Goal: Task Accomplishment & Management: Complete application form

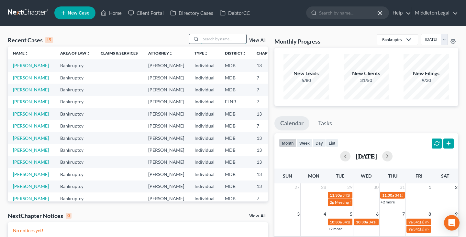
click at [232, 39] on input "search" at bounding box center [223, 38] width 45 height 9
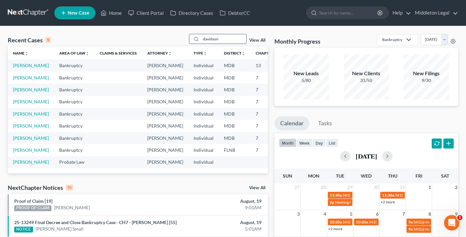
type input "davidson"
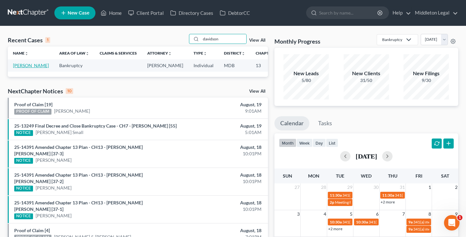
click at [18, 68] on link "[PERSON_NAME]" at bounding box center [31, 65] width 36 height 5
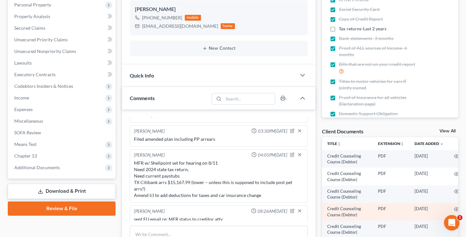
scroll to position [66, 0]
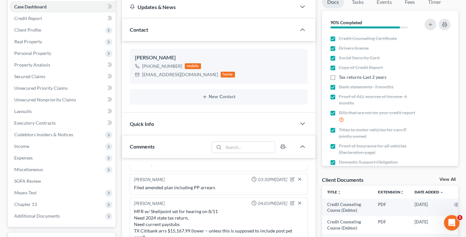
click at [443, 179] on link "View All" at bounding box center [447, 180] width 16 height 5
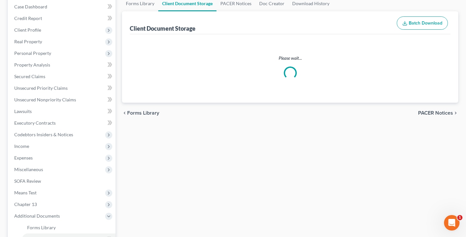
scroll to position [9, 0]
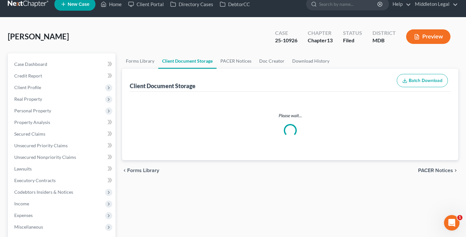
select select "14"
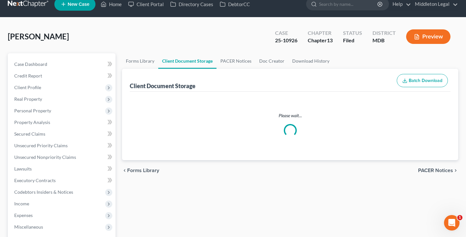
select select "14"
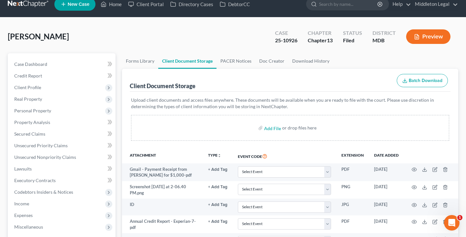
scroll to position [0, 0]
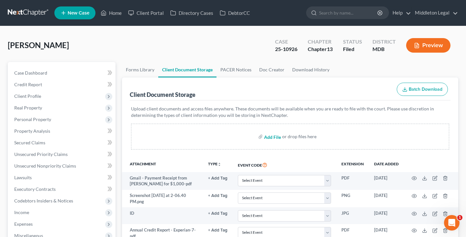
click at [274, 137] on input "file" at bounding box center [272, 137] width 16 height 12
type input "C:\fakepath\Pay stub.pdf"
select select "14"
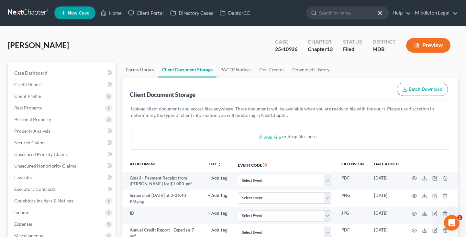
select select "14"
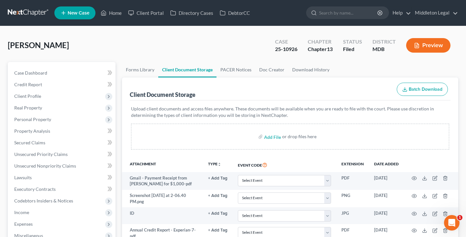
select select "14"
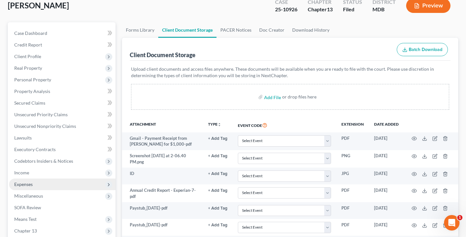
click at [32, 185] on span "Expenses" at bounding box center [23, 184] width 18 height 5
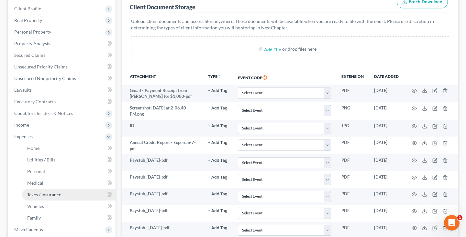
click at [37, 194] on span "Taxes / Insurance" at bounding box center [44, 194] width 34 height 5
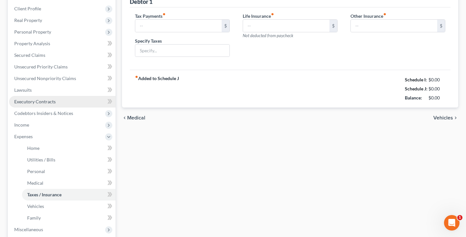
type input "0.00"
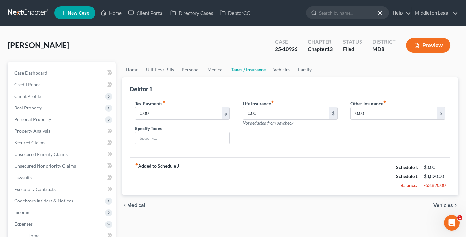
click at [281, 72] on link "Vehicles" at bounding box center [281, 70] width 25 height 16
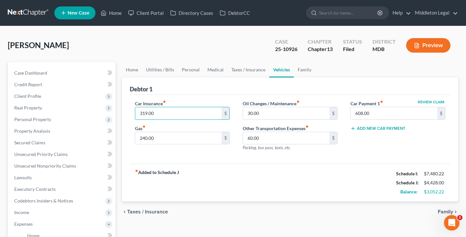
drag, startPoint x: 159, startPoint y: 113, endPoint x: 123, endPoint y: 113, distance: 36.2
click at [123, 113] on div "Debtor 1 Car Insurance fiber_manual_record 319.00 $ Gas fiber_manual_record 240…" at bounding box center [290, 140] width 336 height 124
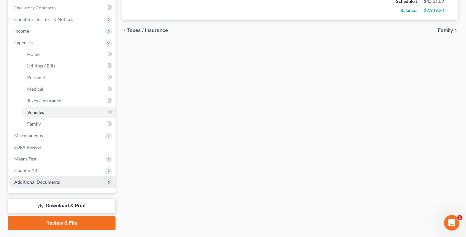
type input "422.02"
click at [31, 185] on span "Additional Documents" at bounding box center [62, 183] width 106 height 12
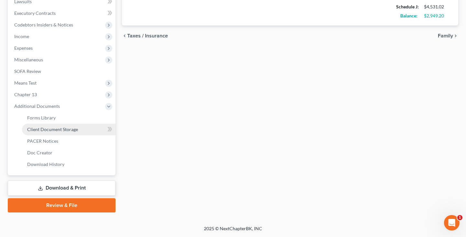
click at [67, 132] on span "Client Document Storage" at bounding box center [52, 129] width 51 height 5
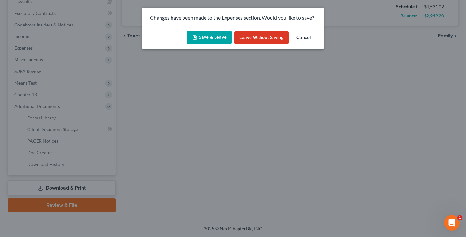
click at [205, 39] on button "Save & Leave" at bounding box center [209, 38] width 45 height 14
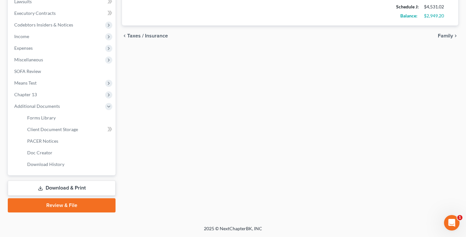
scroll to position [176, 0]
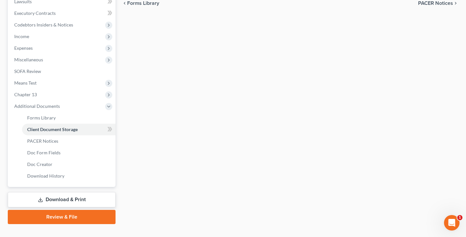
select select "14"
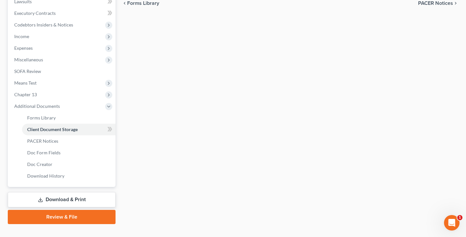
select select "14"
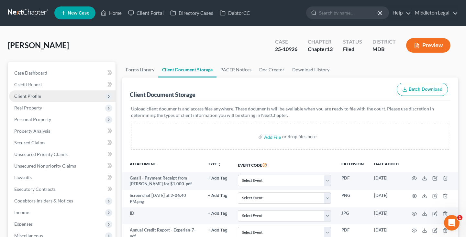
click at [34, 97] on span "Client Profile" at bounding box center [27, 95] width 27 height 5
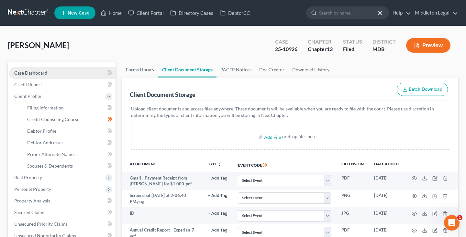
click at [32, 75] on span "Case Dashboard" at bounding box center [30, 72] width 33 height 5
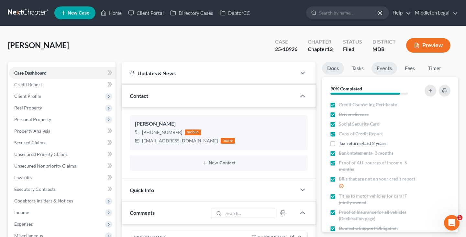
click at [387, 70] on link "Events" at bounding box center [384, 68] width 26 height 13
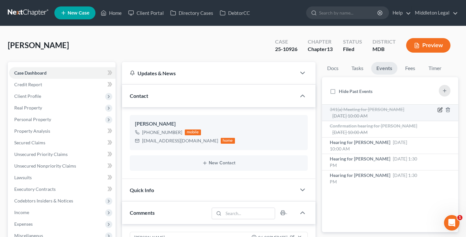
click at [439, 110] on icon "button" at bounding box center [439, 109] width 5 height 5
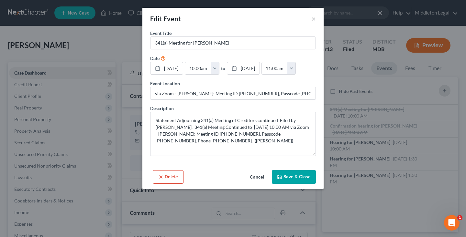
click at [255, 178] on button "Cancel" at bounding box center [256, 177] width 25 height 13
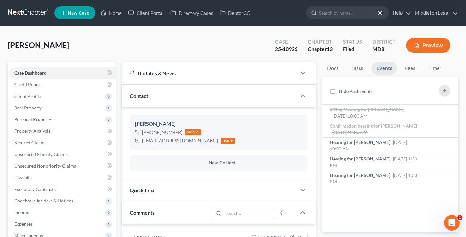
scroll to position [836, 0]
drag, startPoint x: 275, startPoint y: 49, endPoint x: 298, endPoint y: 49, distance: 23.3
click at [298, 49] on div "Case 25-10926" at bounding box center [286, 46] width 33 height 19
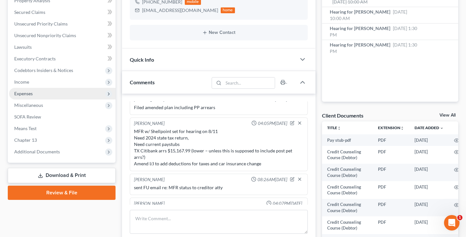
scroll to position [828, 0]
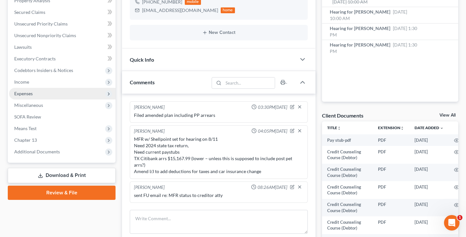
click at [18, 96] on span "Expenses" at bounding box center [23, 93] width 18 height 5
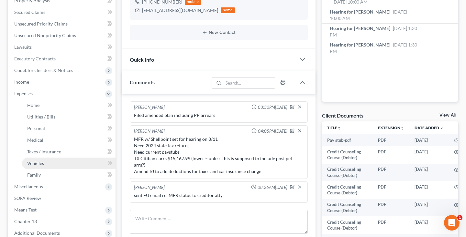
click at [40, 167] on link "Vehicles" at bounding box center [68, 164] width 93 height 12
click at [39, 164] on span "Vehicles" at bounding box center [35, 163] width 17 height 5
click at [36, 162] on span "Vehicles" at bounding box center [35, 163] width 17 height 5
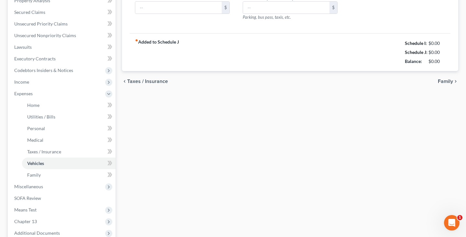
type input "422.02"
type input "240.00"
type input "30.00"
type input "60.00"
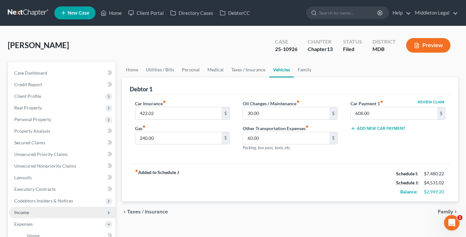
click at [29, 210] on span "Income" at bounding box center [21, 212] width 15 height 5
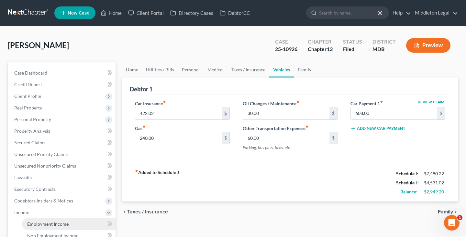
click at [36, 222] on span "Employment Income" at bounding box center [47, 224] width 41 height 5
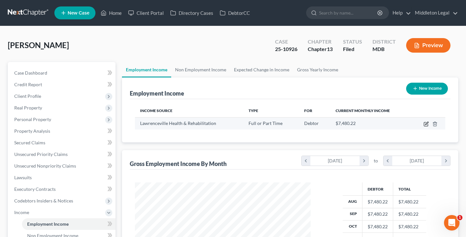
click at [425, 126] on icon "button" at bounding box center [425, 124] width 5 height 5
select select "0"
select select "48"
select select "2"
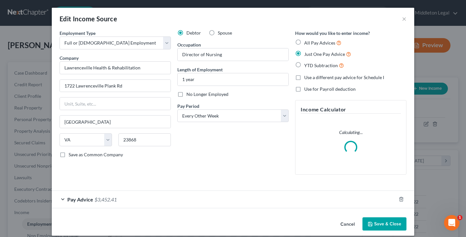
click at [186, 94] on label "No Longer Employed" at bounding box center [207, 94] width 42 height 6
click at [189, 94] on input "No Longer Employed" at bounding box center [191, 93] width 4 height 4
checkbox input "true"
click at [373, 222] on button "Save & Close" at bounding box center [384, 225] width 44 height 14
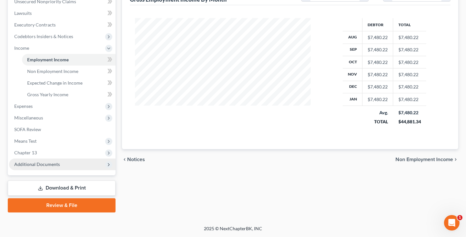
scroll to position [165, 0]
click at [50, 165] on span "Additional Documents" at bounding box center [37, 164] width 46 height 5
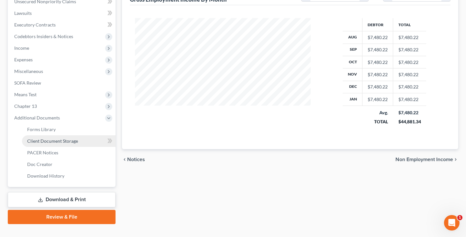
click at [55, 144] on link "Client Document Storage" at bounding box center [68, 141] width 93 height 12
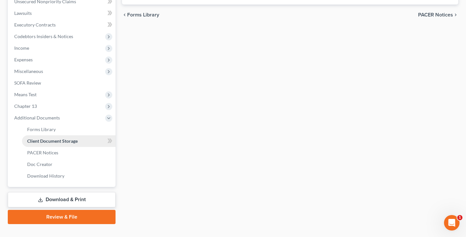
scroll to position [16, 0]
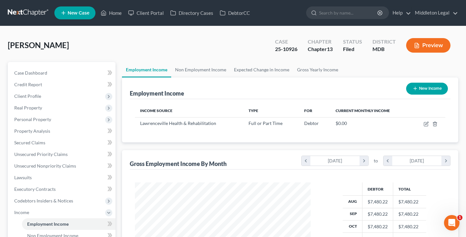
click at [14, 13] on link at bounding box center [28, 13] width 41 height 12
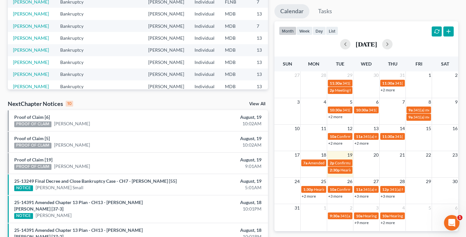
scroll to position [114, 0]
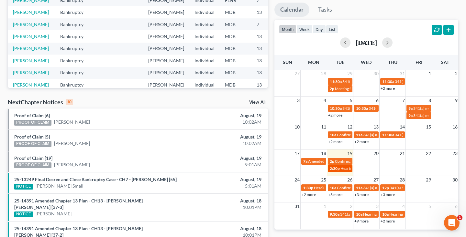
click at [344, 169] on span "Hearing for Latrice Pinkney" at bounding box center [365, 168] width 50 height 5
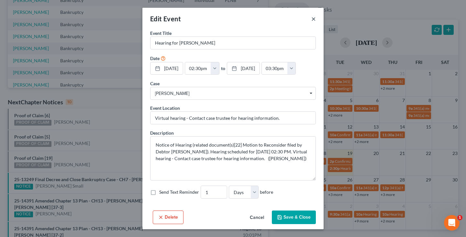
click at [314, 18] on button "×" at bounding box center [313, 19] width 5 height 8
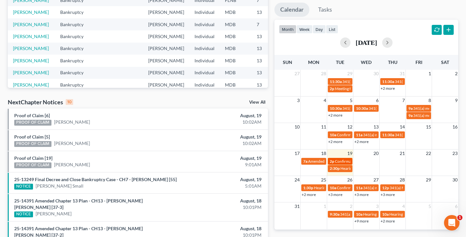
click at [335, 163] on span "Confirmation hearing for [PERSON_NAME]" at bounding box center [371, 161] width 73 height 5
select select "Days"
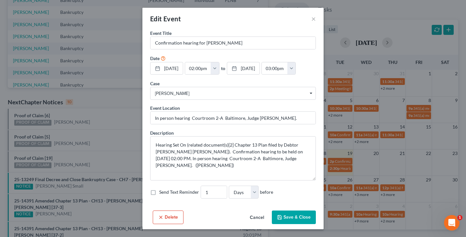
click at [259, 217] on button "Cancel" at bounding box center [256, 217] width 25 height 13
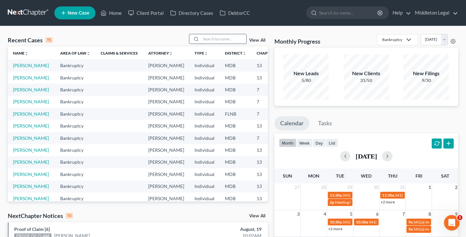
scroll to position [0, 0]
click at [211, 41] on input "search" at bounding box center [223, 38] width 45 height 9
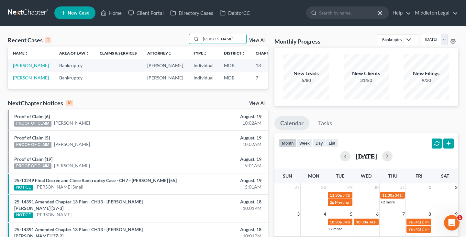
type input "Amanda"
drag, startPoint x: 200, startPoint y: 48, endPoint x: 20, endPoint y: 70, distance: 181.8
click at [20, 68] on link "Travers, Amanda" at bounding box center [31, 65] width 36 height 5
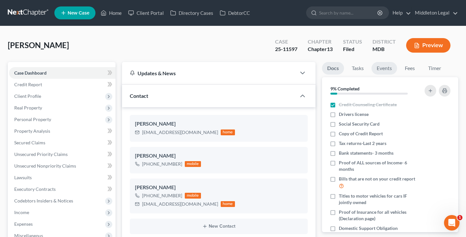
scroll to position [541, 0]
click at [388, 72] on link "Events" at bounding box center [384, 68] width 26 height 13
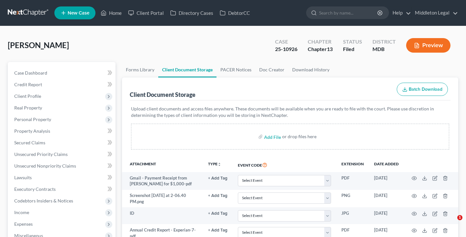
select select "14"
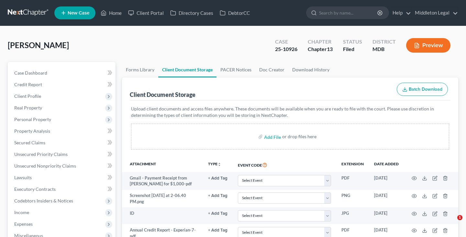
select select "14"
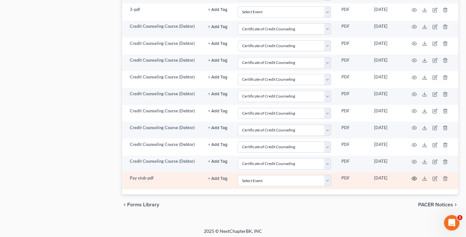
scroll to position [697, 0]
click at [413, 178] on circle "button" at bounding box center [413, 178] width 1 height 1
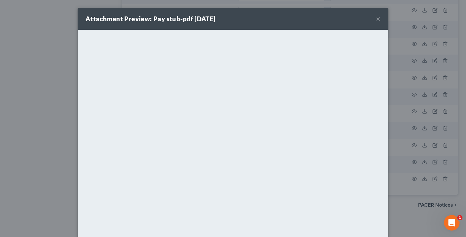
click at [379, 19] on button "×" at bounding box center [378, 19] width 5 height 8
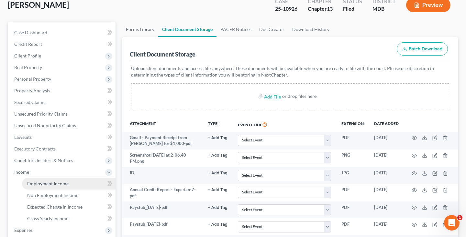
click at [40, 186] on span "Employment Income" at bounding box center [47, 183] width 41 height 5
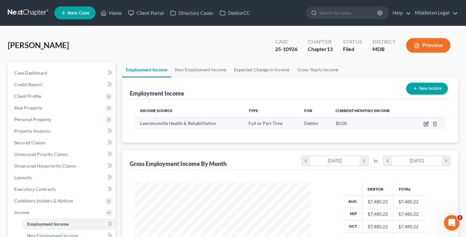
click at [425, 125] on icon "button" at bounding box center [425, 124] width 5 height 5
select select "0"
select select "48"
select select "2"
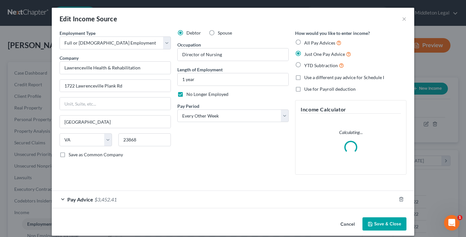
click at [186, 94] on label "No Longer Employed" at bounding box center [207, 94] width 42 height 6
click at [189, 94] on input "No Longer Employed" at bounding box center [191, 93] width 4 height 4
checkbox input "false"
select select "0"
click at [351, 196] on div "Pay Advice $3,452.41" at bounding box center [224, 199] width 344 height 17
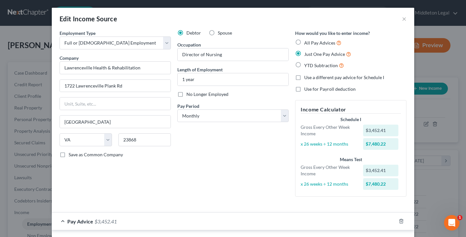
scroll to position [112, 0]
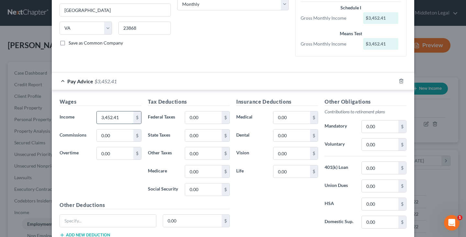
click at [122, 115] on input "3,452.41" at bounding box center [115, 118] width 37 height 12
type input "13,208.46"
click at [214, 114] on input "0.00" at bounding box center [203, 118] width 37 height 12
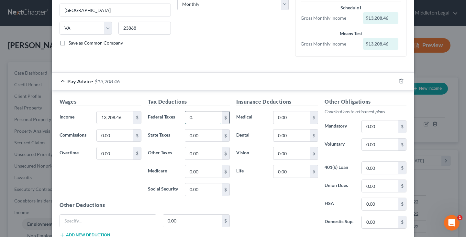
type input "0"
type input "2,034.05"
click at [205, 187] on input "0.00" at bounding box center [203, 190] width 37 height 12
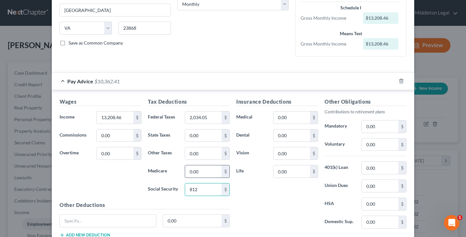
type input "812"
click at [206, 170] on input "0.00" at bounding box center [203, 172] width 37 height 12
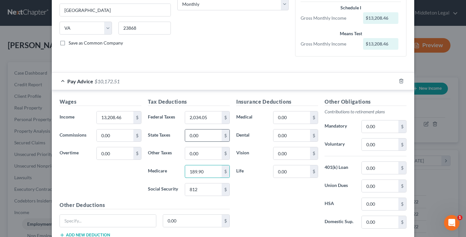
type input "189.90"
click at [207, 136] on input "0.00" at bounding box center [203, 136] width 37 height 12
click at [202, 135] on input "0.00" at bounding box center [203, 136] width 37 height 12
click at [206, 135] on input "0.00" at bounding box center [203, 136] width 37 height 12
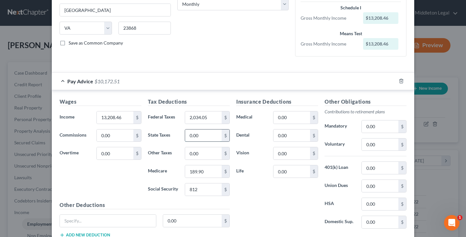
click at [206, 135] on input "0.00" at bounding box center [203, 136] width 37 height 12
type input "309.93"
click at [204, 147] on input "0.00" at bounding box center [203, 153] width 37 height 12
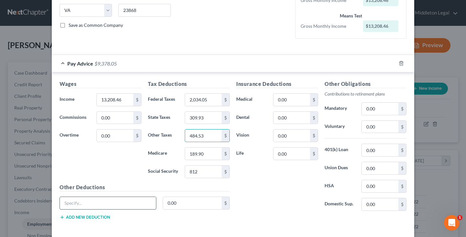
type input "484.53"
click at [117, 204] on input "Balt" at bounding box center [108, 203] width 96 height 12
click at [106, 202] on input "Baltimo" at bounding box center [108, 203] width 96 height 12
type input "Baltimore, MD City Taxes"
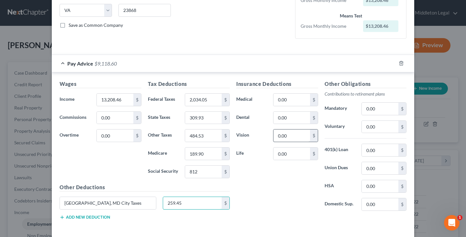
type input "259.45"
click at [282, 141] on input "0.00" at bounding box center [291, 136] width 37 height 12
type input "0"
type input "11.36"
click at [287, 114] on input "0.00" at bounding box center [291, 118] width 37 height 12
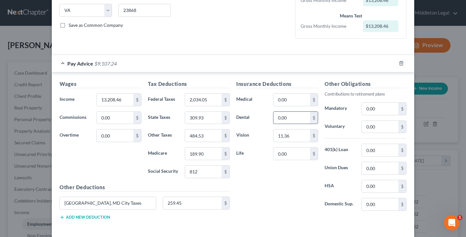
click at [287, 114] on input "0.00" at bounding box center [291, 118] width 37 height 12
type input "29.05"
click at [287, 99] on input "0.00" at bounding box center [291, 100] width 37 height 12
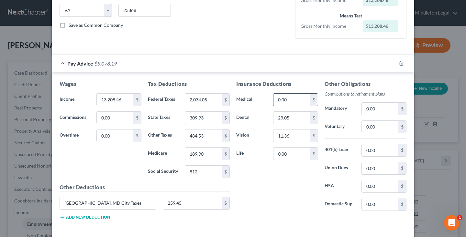
click at [287, 99] on input "0.00" at bounding box center [291, 100] width 37 height 12
type input "71.22"
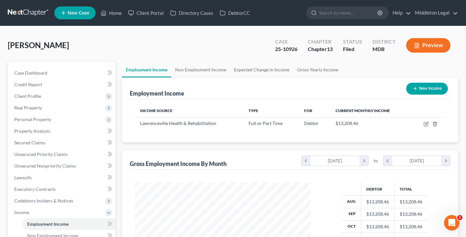
scroll to position [45, 0]
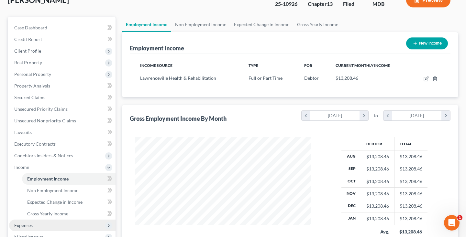
click at [16, 223] on span "Expenses" at bounding box center [23, 225] width 18 height 5
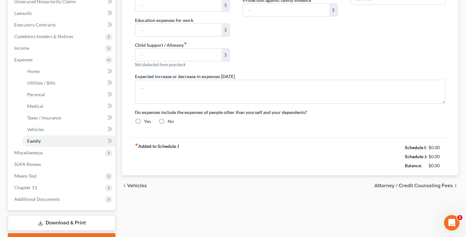
type input "0.00"
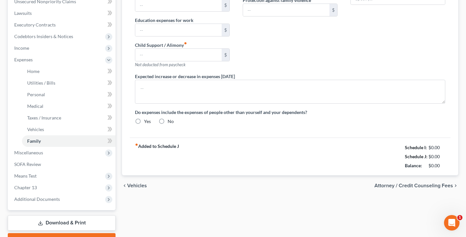
type input "0.00"
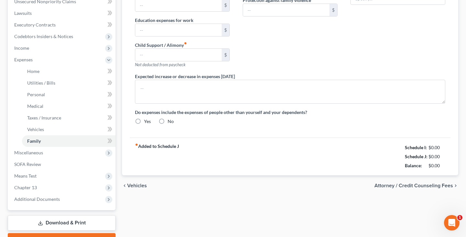
radio input "true"
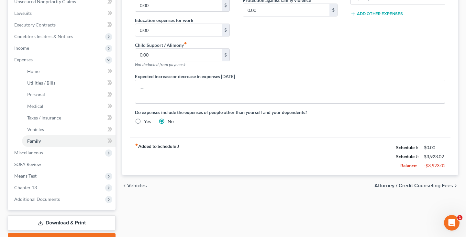
scroll to position [200, 0]
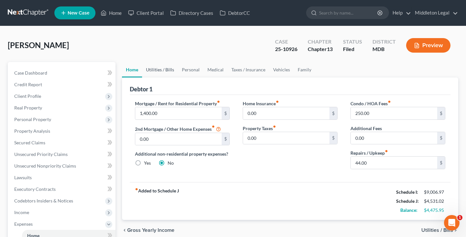
click at [152, 71] on link "Utilities / Bills" at bounding box center [160, 70] width 36 height 16
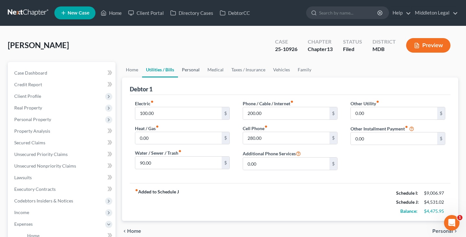
click at [188, 71] on link "Personal" at bounding box center [191, 70] width 26 height 16
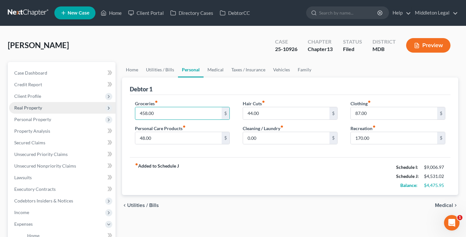
drag, startPoint x: 158, startPoint y: 117, endPoint x: 112, endPoint y: 113, distance: 46.8
click at [112, 113] on div "Petition Navigation Case Dashboard Payments Invoices Payments Payments Credit R…" at bounding box center [233, 237] width 457 height 350
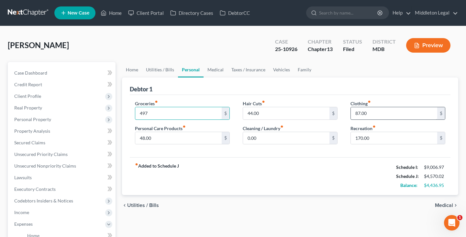
type input "497"
drag, startPoint x: 374, startPoint y: 114, endPoint x: 322, endPoint y: 114, distance: 52.1
click at [322, 114] on div "Groceries fiber_manual_record 497 $ Personal Care Products fiber_manual_record …" at bounding box center [289, 125] width 323 height 50
type input "93"
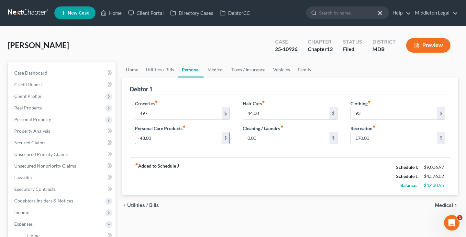
drag, startPoint x: 149, startPoint y: 138, endPoint x: 127, endPoint y: 137, distance: 21.7
click at [127, 137] on div "Debtor 1 Groceries fiber_manual_record 497 $ Personal Care Products fiber_manua…" at bounding box center [290, 137] width 336 height 118
type input "50"
click at [220, 71] on link "Medical" at bounding box center [215, 70] width 24 height 16
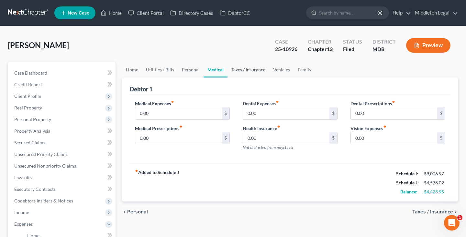
click at [243, 68] on link "Taxes / Insurance" at bounding box center [248, 70] width 42 height 16
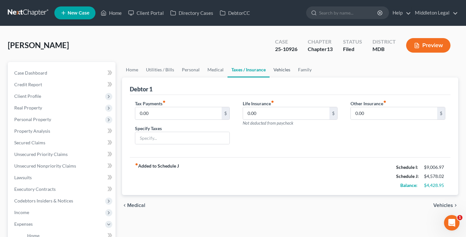
click at [276, 71] on link "Vehicles" at bounding box center [281, 70] width 25 height 16
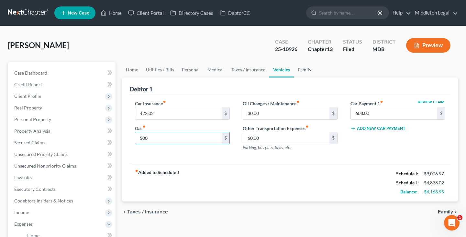
click at [304, 68] on link "Family" at bounding box center [304, 70] width 21 height 16
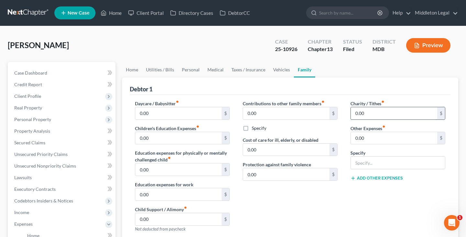
click at [355, 107] on input "0.00" at bounding box center [394, 113] width 86 height 12
type input "0"
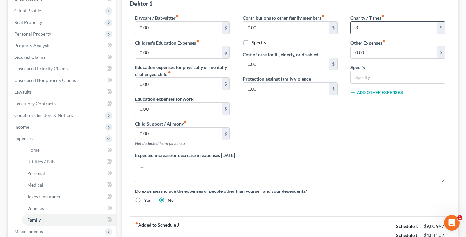
type input "30"
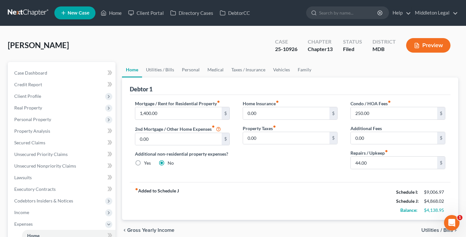
scroll to position [134, 0]
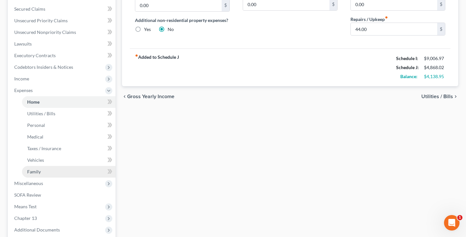
click at [68, 173] on link "Family" at bounding box center [68, 172] width 93 height 12
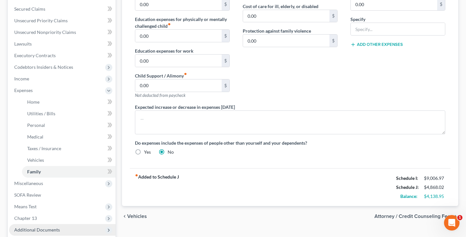
scroll to position [200, 0]
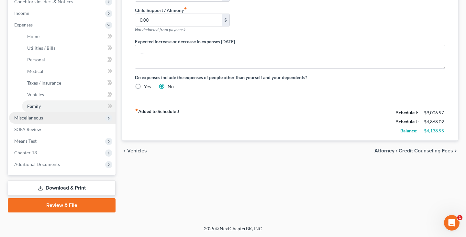
click at [49, 118] on span "Miscellaneous" at bounding box center [62, 118] width 106 height 12
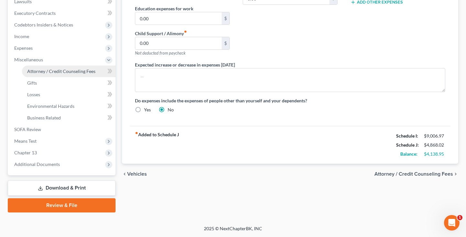
click at [46, 73] on span "Attorney / Credit Counseling Fees" at bounding box center [61, 71] width 68 height 5
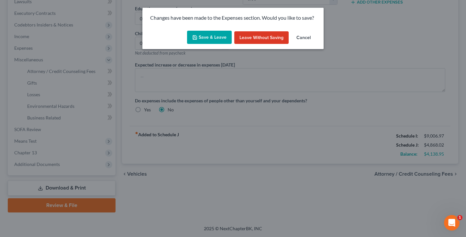
click at [227, 35] on button "Save & Leave" at bounding box center [209, 38] width 45 height 14
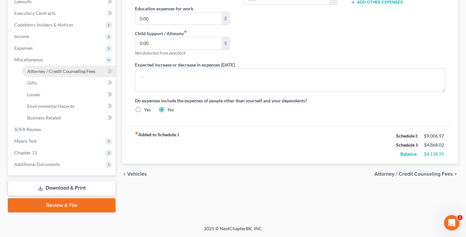
scroll to position [165, 0]
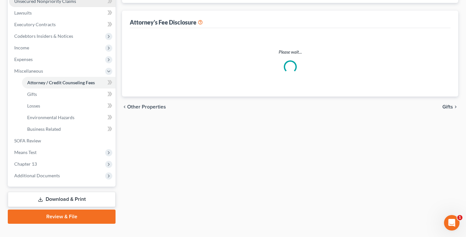
select select "3"
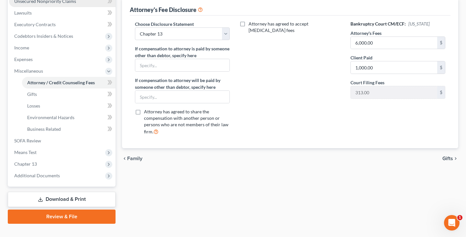
scroll to position [144, 0]
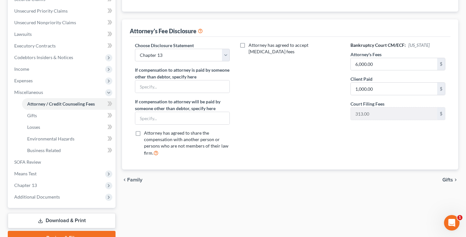
click at [48, 213] on link "Download & Print" at bounding box center [62, 220] width 108 height 15
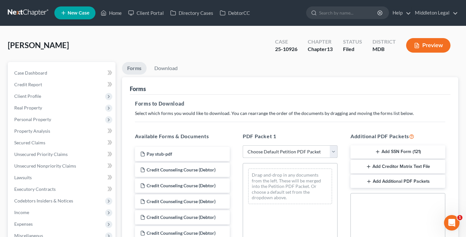
select select "2"
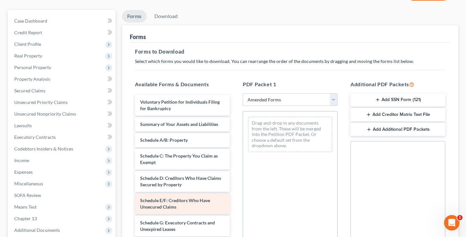
scroll to position [87, 0]
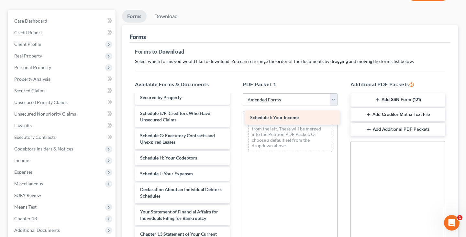
drag, startPoint x: 189, startPoint y: 151, endPoint x: 298, endPoint y: 120, distance: 114.0
click at [235, 120] on div "Schedule I: Your Income Voluntary Petition for Individuals Filing for Bankruptc…" at bounding box center [182, 174] width 105 height 332
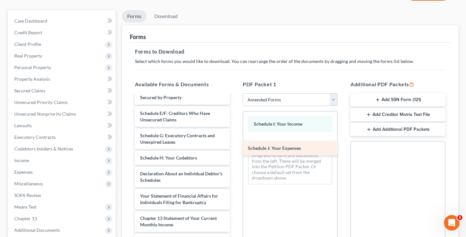
drag, startPoint x: 189, startPoint y: 149, endPoint x: 297, endPoint y: 148, distance: 107.7
click at [235, 148] on div "Schedule J: Your Expenses Voluntary Petition for Individuals Filing for Bankrup…" at bounding box center [182, 166] width 105 height 317
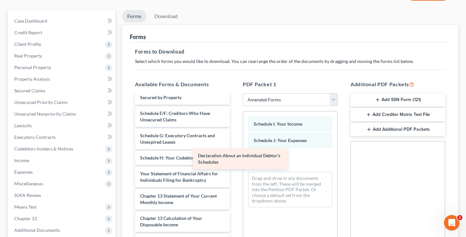
drag, startPoint x: 189, startPoint y: 154, endPoint x: 282, endPoint y: 163, distance: 93.5
click at [235, 163] on div "Declaration About an Individual Debtor's Schedules Voluntary Petition for Indiv…" at bounding box center [182, 155] width 105 height 294
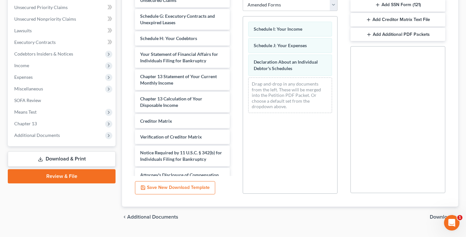
scroll to position [120, 0]
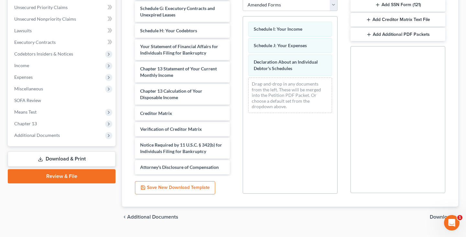
click at [434, 216] on span "Download" at bounding box center [440, 217] width 23 height 5
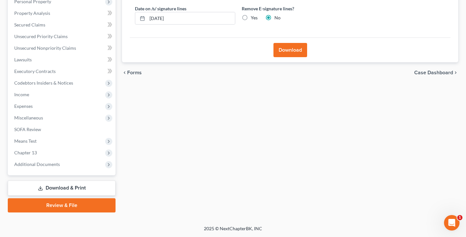
click at [293, 57] on button "Download" at bounding box center [290, 50] width 34 height 14
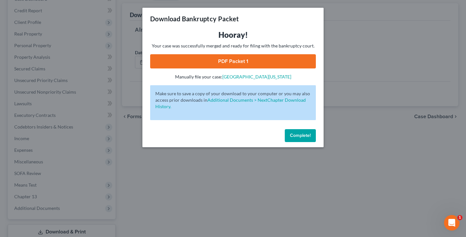
click at [253, 64] on link "PDF Packet 1" at bounding box center [233, 61] width 166 height 14
click at [301, 137] on span "Complete!" at bounding box center [300, 135] width 21 height 5
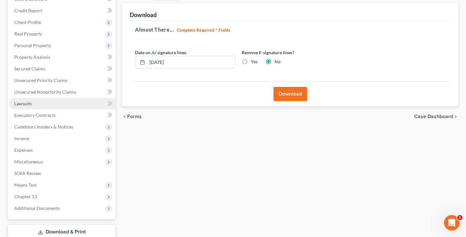
scroll to position [32, 0]
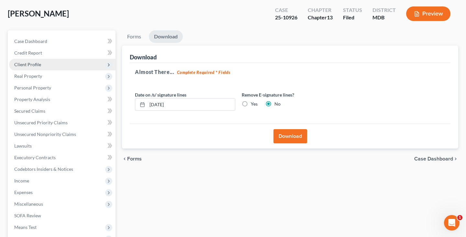
click at [26, 68] on span "Client Profile" at bounding box center [62, 65] width 106 height 12
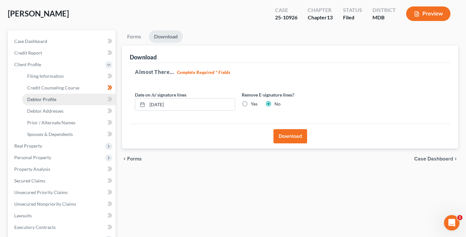
click at [35, 98] on span "Debtor Profile" at bounding box center [41, 99] width 29 height 5
select select "1"
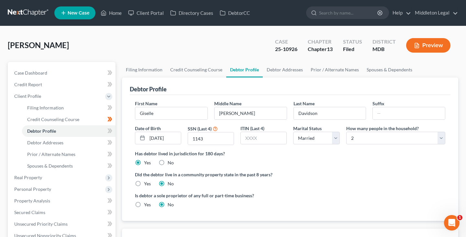
scroll to position [151, 0]
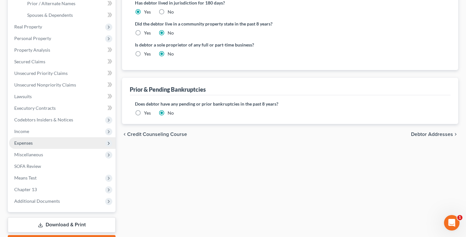
click at [26, 142] on span "Expenses" at bounding box center [23, 142] width 18 height 5
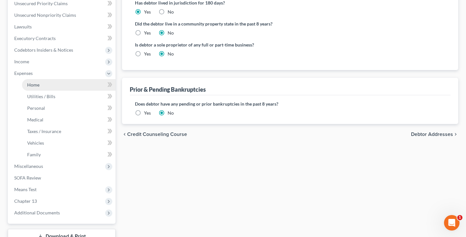
click at [46, 86] on link "Home" at bounding box center [68, 85] width 93 height 12
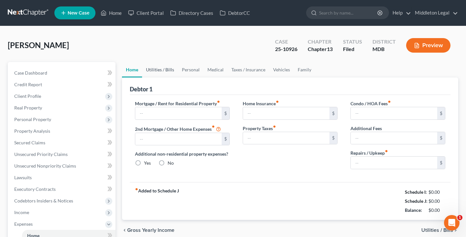
click at [166, 70] on link "Utilities / Bills" at bounding box center [160, 70] width 36 height 16
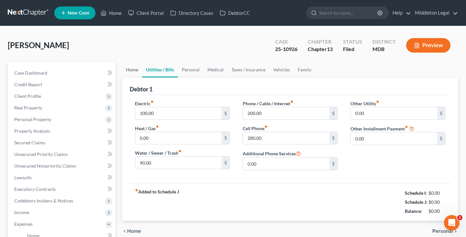
click at [130, 69] on link "Home" at bounding box center [132, 70] width 20 height 16
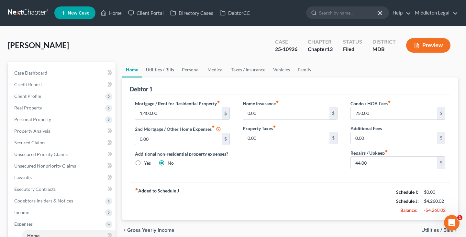
click at [161, 71] on link "Utilities / Bills" at bounding box center [160, 70] width 36 height 16
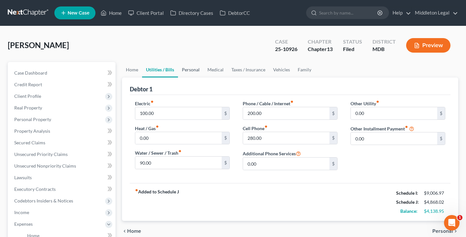
click at [194, 68] on link "Personal" at bounding box center [191, 70] width 26 height 16
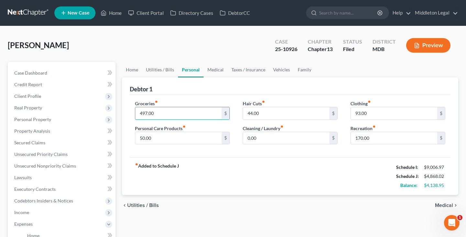
drag, startPoint x: 160, startPoint y: 118, endPoint x: 122, endPoint y: 118, distance: 38.2
click at [122, 118] on div "Debtor 1 Groceries fiber_manual_record 497.00 $ Personal Care Products fiber_ma…" at bounding box center [290, 137] width 336 height 118
click at [160, 113] on input "497.00" at bounding box center [178, 113] width 86 height 12
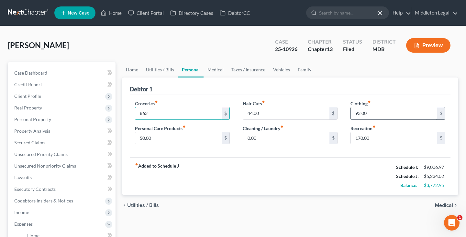
type input "863"
drag, startPoint x: 376, startPoint y: 113, endPoint x: 339, endPoint y: 113, distance: 36.5
click at [339, 113] on div "Groceries fiber_manual_record 863 $ Personal Care Products fiber_manual_record …" at bounding box center [289, 125] width 323 height 50
type input "181"
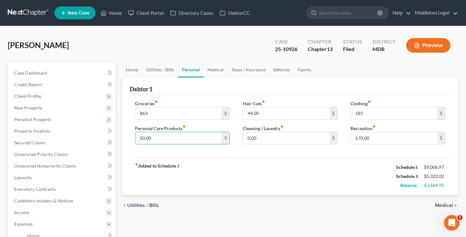
drag, startPoint x: 154, startPoint y: 135, endPoint x: 108, endPoint y: 135, distance: 45.9
click at [108, 135] on div "Petition Navigation Case Dashboard Payments Invoices Payments Payments Credit R…" at bounding box center [233, 237] width 457 height 350
type input "91"
drag, startPoint x: 357, startPoint y: 138, endPoint x: 345, endPoint y: 138, distance: 11.6
click at [345, 138] on div "Clothing fiber_manual_record 181 $ Recreation fiber_manual_record 170.00 $" at bounding box center [398, 125] width 108 height 50
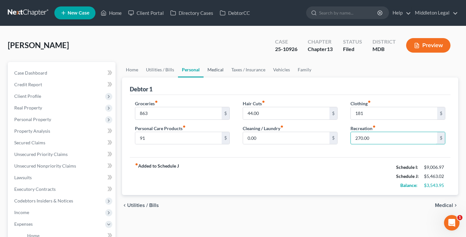
type input "270.00"
click at [220, 72] on link "Medical" at bounding box center [215, 70] width 24 height 16
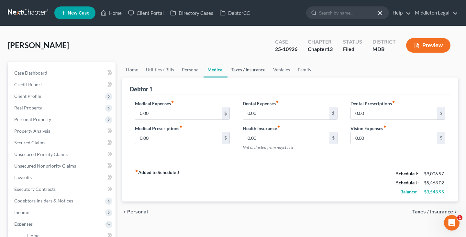
click at [250, 68] on link "Taxes / Insurance" at bounding box center [248, 70] width 42 height 16
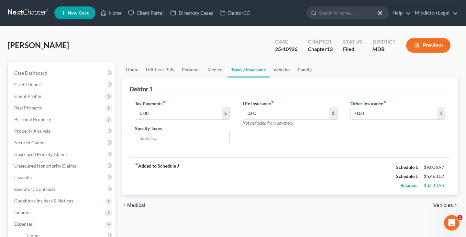
click at [275, 70] on link "Vehicles" at bounding box center [281, 70] width 25 height 16
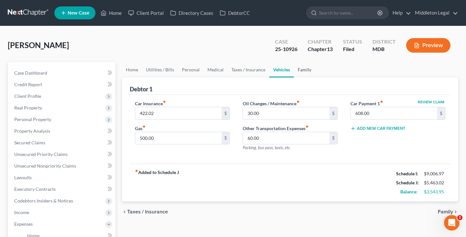
click at [306, 70] on link "Family" at bounding box center [304, 70] width 21 height 16
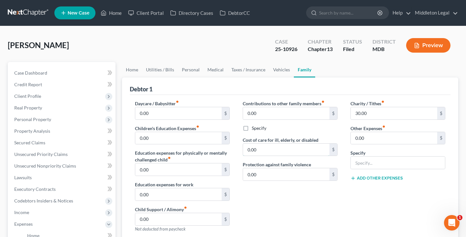
drag, startPoint x: 265, startPoint y: 150, endPoint x: 209, endPoint y: 150, distance: 56.3
click at [209, 150] on div "Daycare / Babysitter fiber_manual_record 0.00 $ Children's Education Expenses f…" at bounding box center [289, 197] width 323 height 194
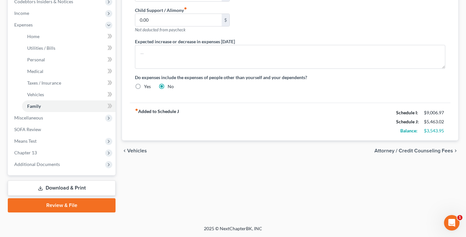
scroll to position [200, 0]
click at [73, 187] on link "Download & Print" at bounding box center [62, 188] width 108 height 15
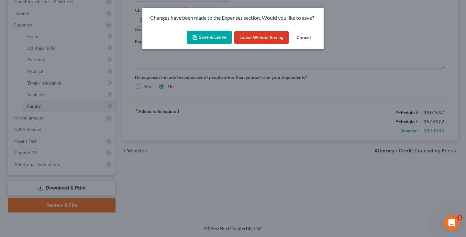
click at [216, 40] on button "Save & Leave" at bounding box center [209, 38] width 45 height 14
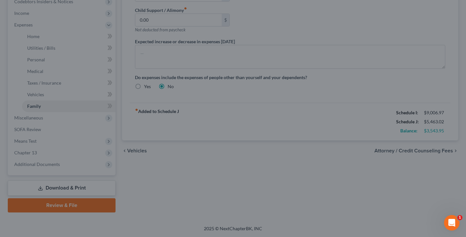
type input "1,000.00"
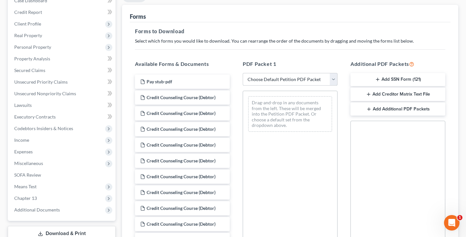
scroll to position [114, 0]
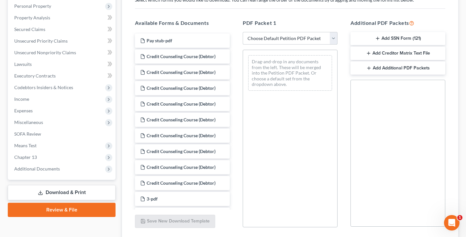
select select "2"
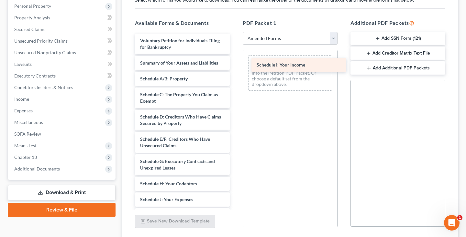
drag, startPoint x: 172, startPoint y: 181, endPoint x: 288, endPoint y: 63, distance: 165.5
click at [235, 63] on div "Schedule I: Your Income Voluntary Petition for Individuals Filing for Bankruptc…" at bounding box center [182, 200] width 105 height 332
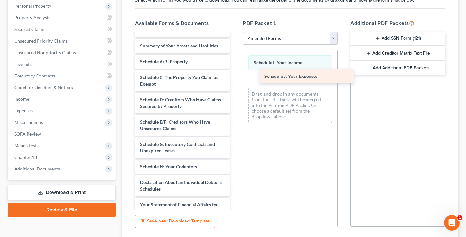
drag, startPoint x: 167, startPoint y: 184, endPoint x: 292, endPoint y: 78, distance: 164.0
click at [235, 78] on div "Schedule J: Your Expenses Voluntary Petition for Individuals Filing for Bankrup…" at bounding box center [182, 174] width 105 height 317
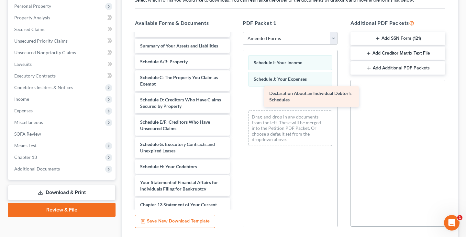
drag, startPoint x: 172, startPoint y: 190, endPoint x: 303, endPoint y: 99, distance: 158.9
click at [235, 99] on div "Declaration About an Individual Debtor's Schedules Voluntary Petition for Indiv…" at bounding box center [182, 163] width 105 height 294
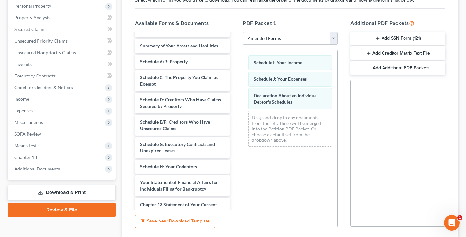
scroll to position [162, 0]
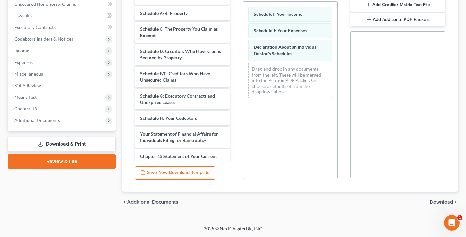
click at [440, 203] on span "Download" at bounding box center [440, 202] width 23 height 5
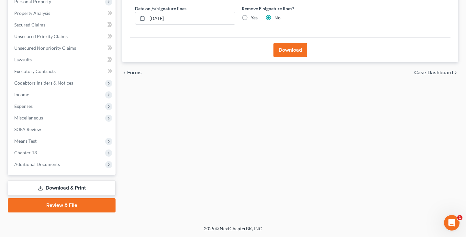
click at [292, 46] on button "Download" at bounding box center [290, 50] width 34 height 14
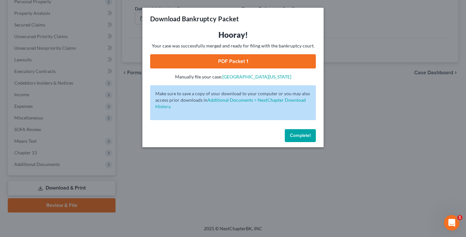
scroll to position [109, 0]
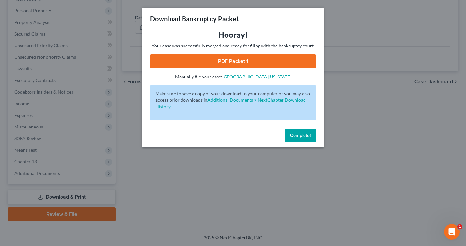
click at [275, 60] on link "PDF Packet 1" at bounding box center [233, 61] width 166 height 14
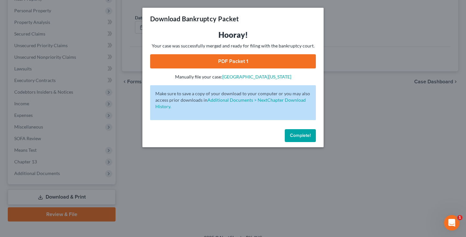
click at [305, 142] on button "Complete!" at bounding box center [300, 135] width 31 height 13
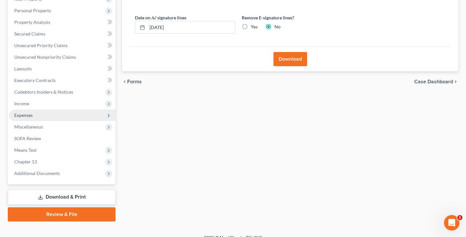
click at [35, 119] on span "Expenses" at bounding box center [62, 116] width 106 height 12
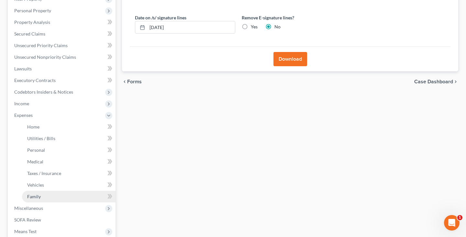
click at [32, 196] on span "Family" at bounding box center [34, 196] width 14 height 5
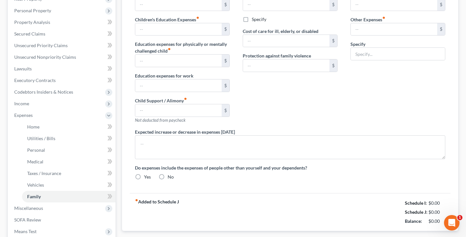
type input "0.00"
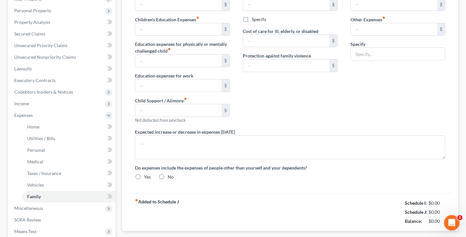
type input "0.00"
type input "1,000.00"
type input "0.00"
type input "30.00"
type input "0.00"
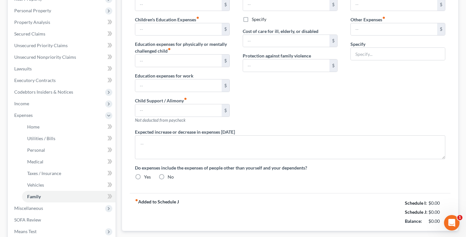
radio input "true"
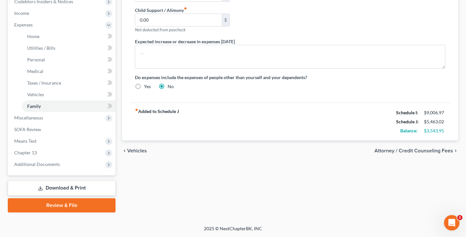
scroll to position [41, 0]
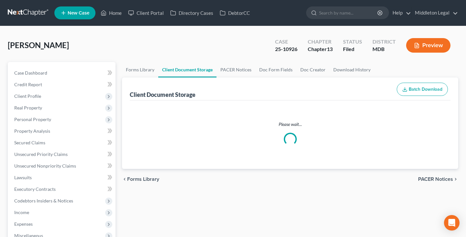
select select "14"
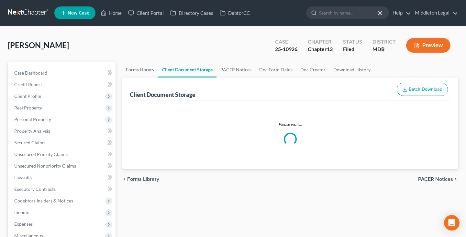
select select "14"
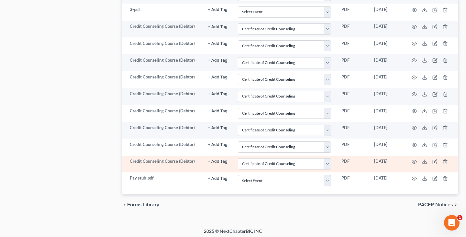
scroll to position [697, 0]
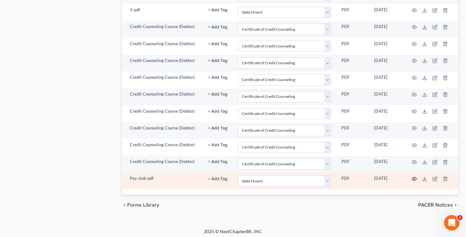
click at [415, 177] on icon "button" at bounding box center [413, 179] width 5 height 5
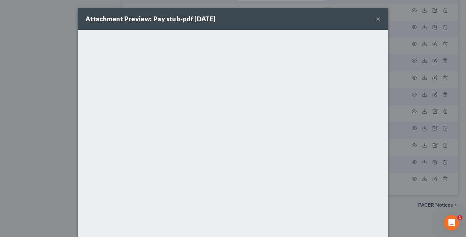
scroll to position [650, 0]
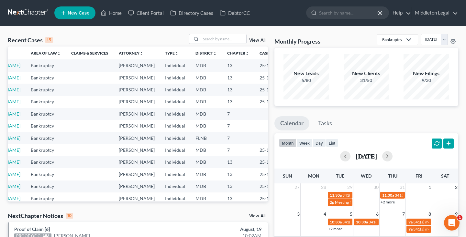
scroll to position [0, 28]
drag, startPoint x: 241, startPoint y: 66, endPoint x: 263, endPoint y: 66, distance: 22.0
click at [263, 66] on td "25-10926" at bounding box center [270, 65] width 31 height 12
copy td "25-10926"
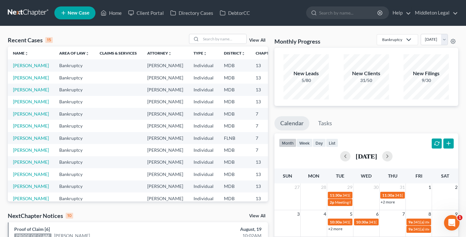
scroll to position [0, 0]
click at [15, 68] on link "[PERSON_NAME]" at bounding box center [31, 65] width 36 height 5
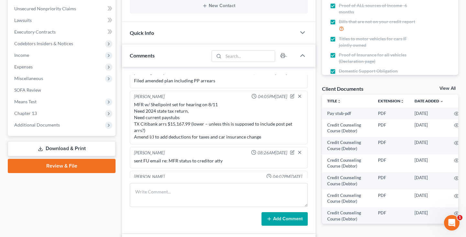
scroll to position [157, 0]
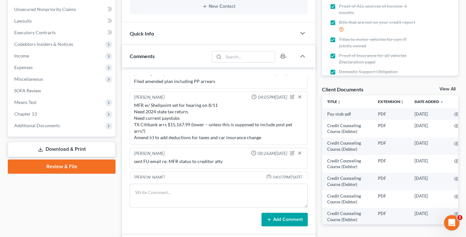
click at [55, 147] on link "Download & Print" at bounding box center [62, 149] width 108 height 15
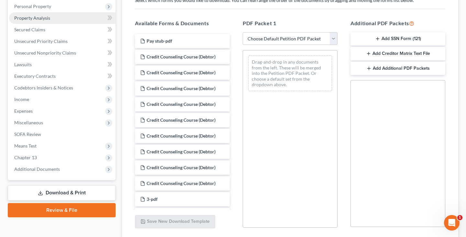
scroll to position [129, 0]
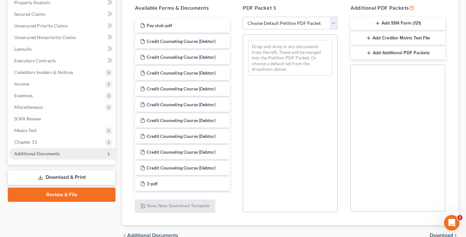
click at [32, 152] on span "Additional Documents" at bounding box center [37, 153] width 46 height 5
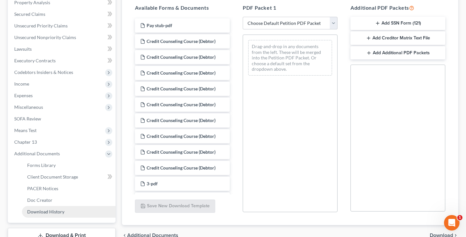
click at [37, 211] on span "Download History" at bounding box center [45, 211] width 37 height 5
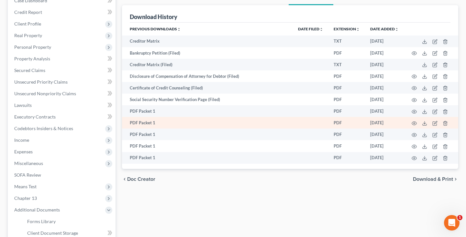
scroll to position [72, 0]
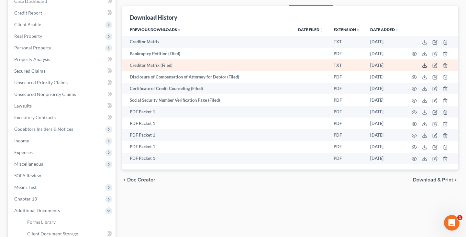
click at [424, 66] on line at bounding box center [424, 65] width 0 height 3
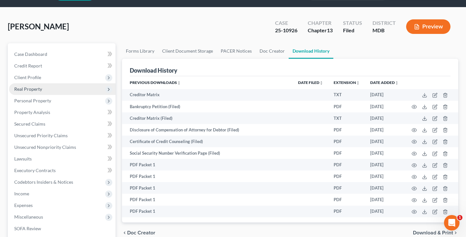
scroll to position [17, 0]
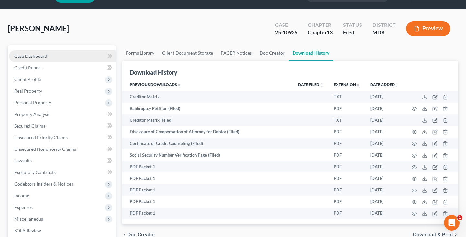
click at [57, 58] on link "Case Dashboard" at bounding box center [62, 56] width 106 height 12
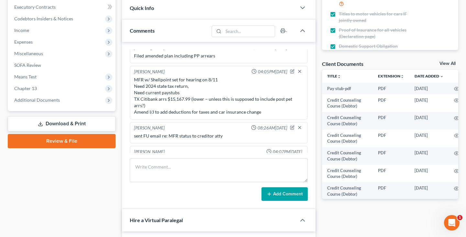
scroll to position [183, 0]
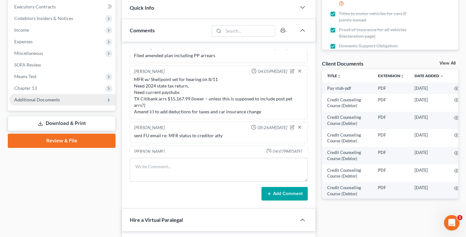
click at [47, 99] on span "Additional Documents" at bounding box center [37, 99] width 46 height 5
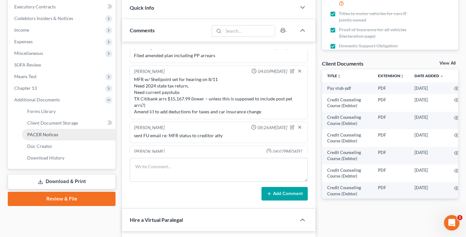
click at [45, 136] on span "PACER Notices" at bounding box center [42, 134] width 31 height 5
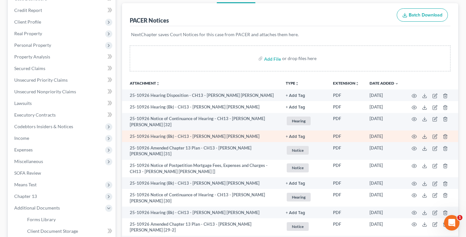
scroll to position [78, 0]
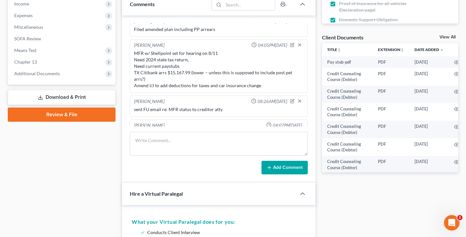
scroll to position [836, 0]
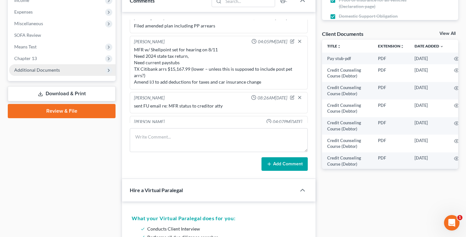
click at [43, 73] on span "Additional Documents" at bounding box center [62, 70] width 106 height 12
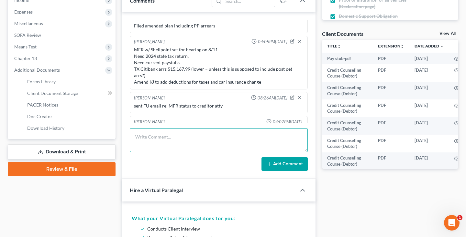
click at [155, 134] on textarea at bounding box center [219, 140] width 178 height 24
type textarea "Filed amended I and J Sent Geico and pay stub to the tee"
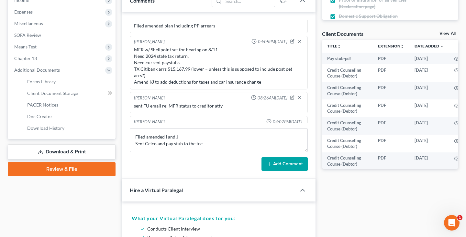
click at [274, 165] on button "Add Comment" at bounding box center [284, 164] width 46 height 14
click at [274, 162] on button "Add Comment" at bounding box center [284, 164] width 46 height 14
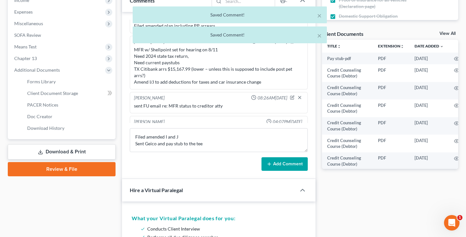
click at [290, 163] on button "Add Comment" at bounding box center [284, 164] width 46 height 14
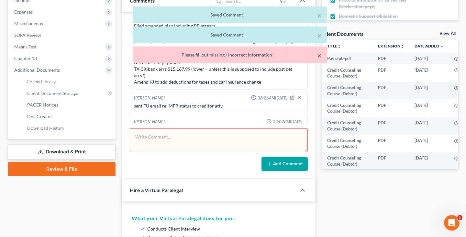
scroll to position [897, 0]
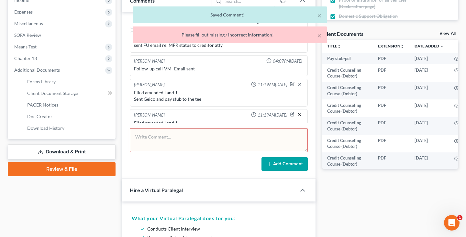
click at [299, 114] on line "button" at bounding box center [299, 115] width 3 height 3
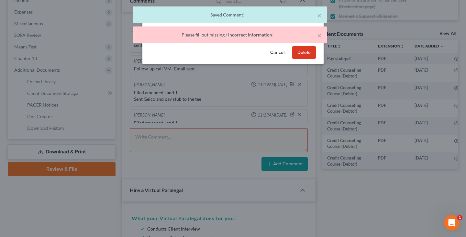
click at [305, 53] on button "Delete" at bounding box center [304, 52] width 24 height 13
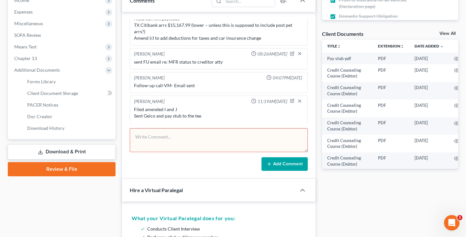
click at [292, 104] on div "[PERSON_NAME] 06:00PM[DATE] [PERSON_NAME] [PERSON_NAME][EMAIL_ADDRESS][DOMAIN_N…" at bounding box center [219, 71] width 178 height 103
click at [50, 103] on span "PACER Notices" at bounding box center [42, 104] width 31 height 5
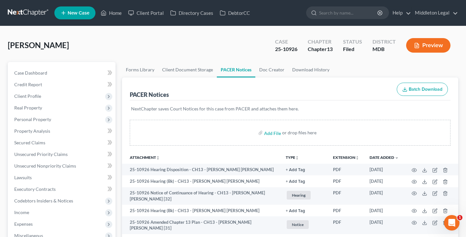
click at [30, 12] on link at bounding box center [28, 13] width 41 height 12
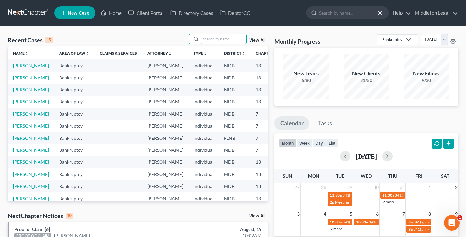
click at [225, 39] on input "search" at bounding box center [223, 38] width 45 height 9
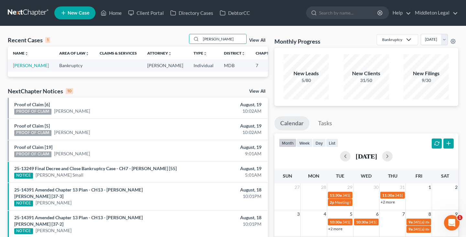
type input "[PERSON_NAME]"
drag, startPoint x: 52, startPoint y: 77, endPoint x: 23, endPoint y: 72, distance: 29.1
click at [23, 68] on link "[PERSON_NAME]" at bounding box center [31, 65] width 36 height 5
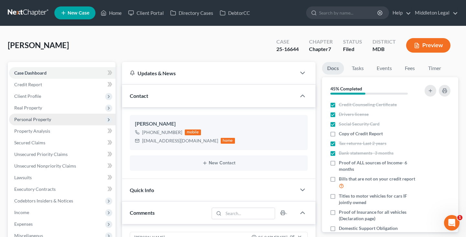
click at [32, 120] on span "Personal Property" at bounding box center [32, 119] width 37 height 5
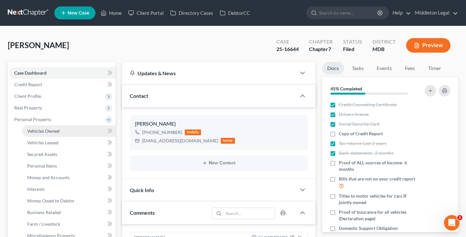
click at [36, 132] on span "Vehicles Owned" at bounding box center [43, 130] width 32 height 5
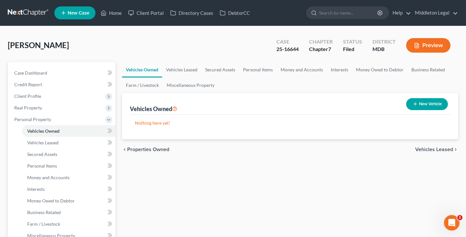
click at [425, 105] on button "New Vehicle" at bounding box center [427, 104] width 42 height 12
select select "0"
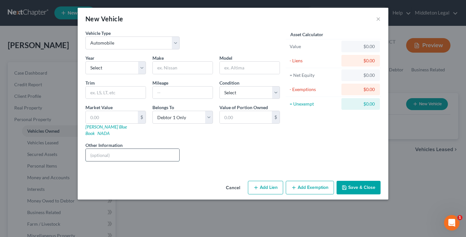
click at [118, 150] on input "text" at bounding box center [132, 155] width 93 height 12
drag, startPoint x: 100, startPoint y: 149, endPoint x: 162, endPoint y: 150, distance: 62.1
click at [162, 150] on input "VIN [US_VEHICLE_IDENTIFICATION_NUMBER]" at bounding box center [132, 155] width 93 height 12
type input "VIN [US_VEHICLE_IDENTIFICATION_NUMBER]"
click at [95, 127] on link "[PERSON_NAME] Blue Book" at bounding box center [105, 130] width 41 height 12
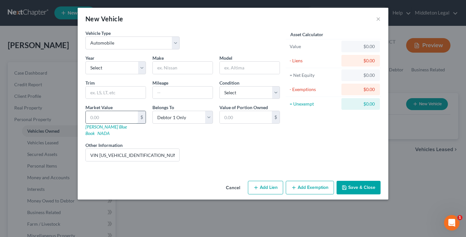
click at [114, 118] on input "text" at bounding box center [112, 117] width 52 height 12
type input "3"
type input "3.00"
type input "32"
type input "32.00"
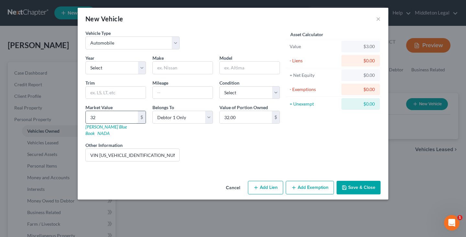
type input "327"
type input "327.00"
type input "3278"
type input "3,278.00"
type input "3,278"
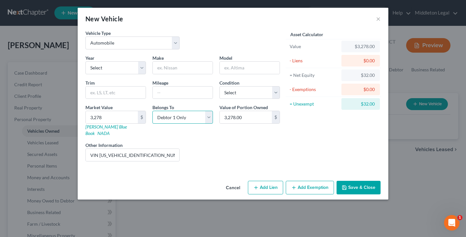
select select "3"
select select "2"
click at [191, 92] on input "text" at bounding box center [183, 93] width 60 height 12
type input "145000"
select select "17"
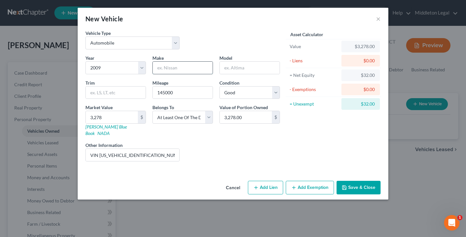
click at [178, 69] on input "text" at bounding box center [183, 68] width 60 height 12
type input "h"
type input "Honda"
click at [252, 68] on input "text" at bounding box center [250, 68] width 60 height 12
type input "Fit"
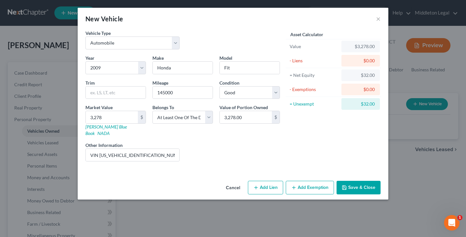
click at [296, 185] on icon "button" at bounding box center [293, 187] width 5 height 5
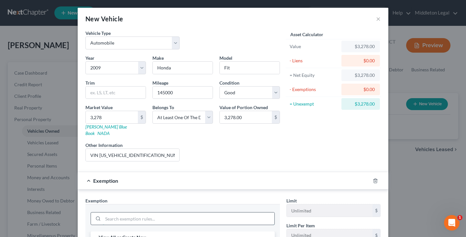
click at [130, 218] on input "search" at bounding box center [188, 219] width 171 height 12
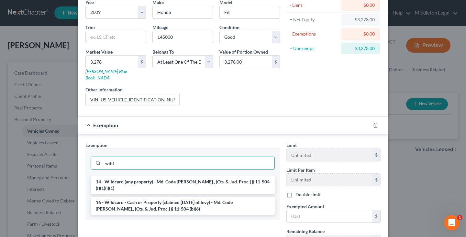
scroll to position [60, 0]
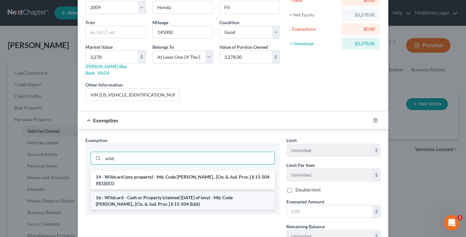
type input "wild"
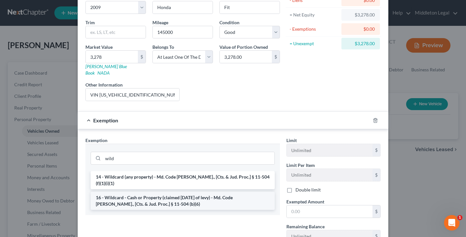
click at [195, 192] on li "16 - Wildcard - Cash or Property (claimed [DATE] of levy) - Md. Code [PERSON_NA…" at bounding box center [183, 201] width 184 height 18
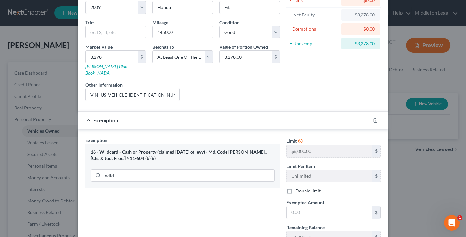
scroll to position [83, 0]
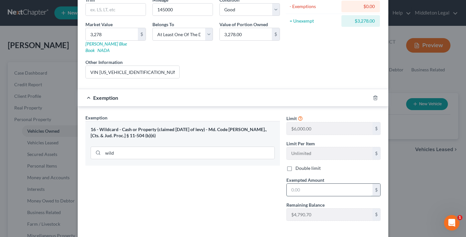
click at [302, 184] on input "text" at bounding box center [330, 190] width 86 height 12
drag, startPoint x: 74, startPoint y: 71, endPoint x: 301, endPoint y: 180, distance: 251.5
click at [301, 184] on input "text" at bounding box center [330, 190] width 86 height 12
type input "3,278"
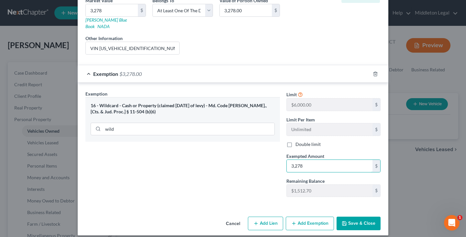
scroll to position [107, 0]
click at [354, 218] on button "Save & Close" at bounding box center [358, 224] width 44 height 14
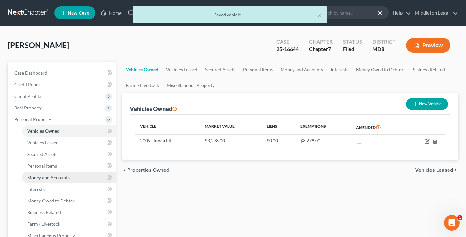
click at [53, 176] on span "Money and Accounts" at bounding box center [48, 177] width 42 height 5
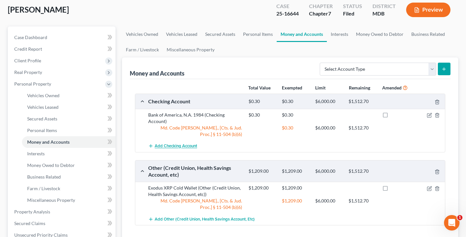
scroll to position [37, 0]
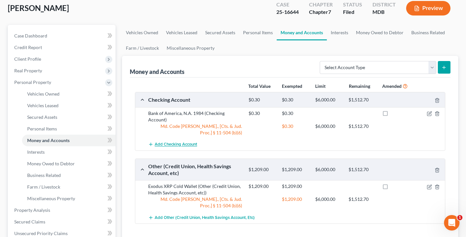
click at [177, 142] on span "Add Checking Account" at bounding box center [176, 144] width 42 height 5
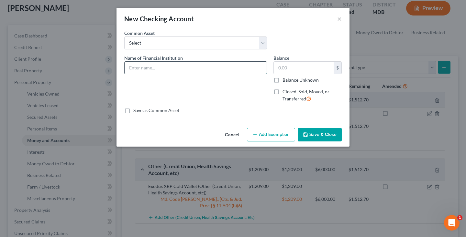
click at [162, 70] on input "text" at bounding box center [195, 68] width 142 height 12
type input "Ceska"
click at [307, 70] on input "text" at bounding box center [304, 68] width 60 height 12
type input "30"
click at [277, 137] on button "Add Exemption" at bounding box center [271, 135] width 48 height 14
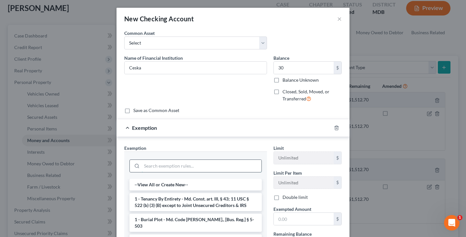
click at [222, 169] on input "search" at bounding box center [202, 166] width 120 height 12
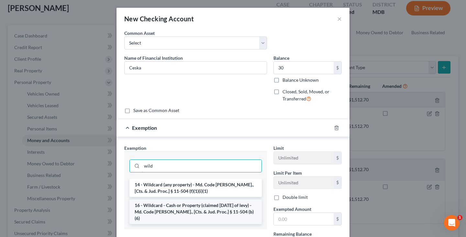
type input "wild"
click at [215, 211] on li "16 - Wildcard - Cash or Property (claimed [DATE] of levy) - Md. Code [PERSON_NA…" at bounding box center [195, 212] width 132 height 25
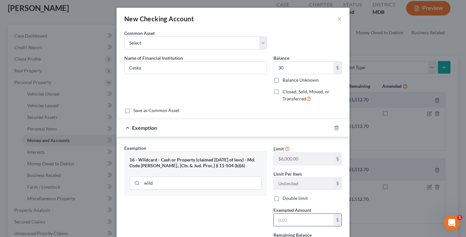
click at [285, 216] on input "text" at bounding box center [304, 220] width 60 height 12
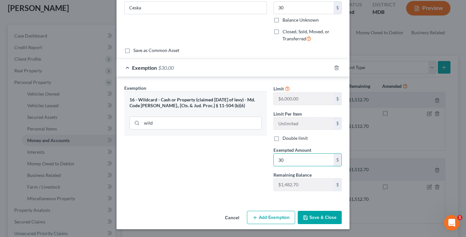
scroll to position [60, 0]
type input "30"
click at [308, 219] on icon "button" at bounding box center [305, 218] width 5 height 5
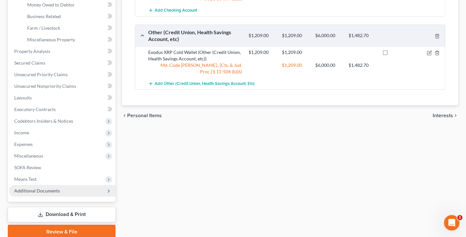
click at [49, 193] on span "Additional Documents" at bounding box center [37, 190] width 46 height 5
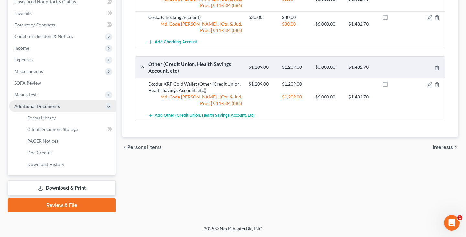
scroll to position [165, 0]
click at [68, 189] on link "Download & Print" at bounding box center [62, 188] width 108 height 15
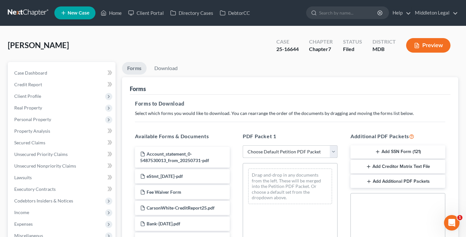
select select "2"
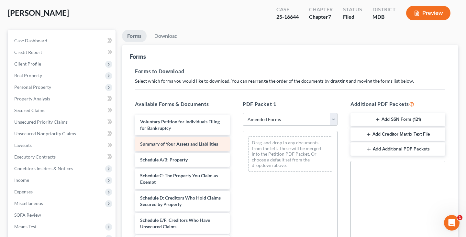
scroll to position [33, 0]
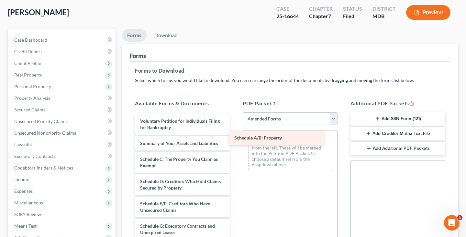
drag, startPoint x: 184, startPoint y: 159, endPoint x: 281, endPoint y: 136, distance: 99.4
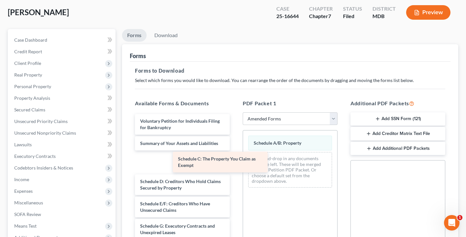
drag, startPoint x: 197, startPoint y: 160, endPoint x: 293, endPoint y: 160, distance: 96.7
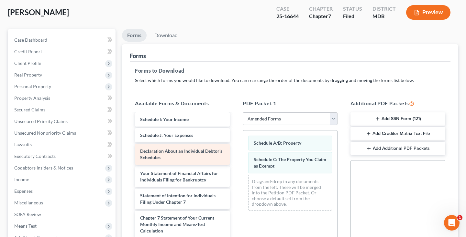
scroll to position [120, 0]
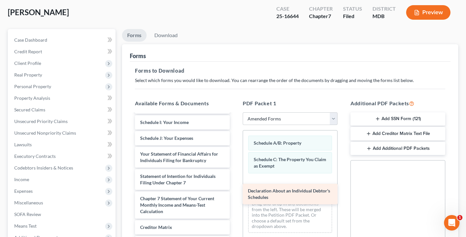
drag, startPoint x: 172, startPoint y: 153, endPoint x: 286, endPoint y: 189, distance: 119.0
click at [235, 189] on div "Declaration About an Individual Debtor's Schedules Voluntary Petition for Indiv…" at bounding box center [182, 142] width 105 height 294
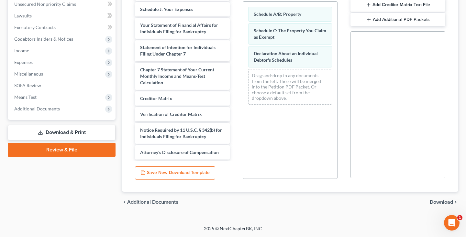
click at [446, 202] on span "Download" at bounding box center [440, 202] width 23 height 5
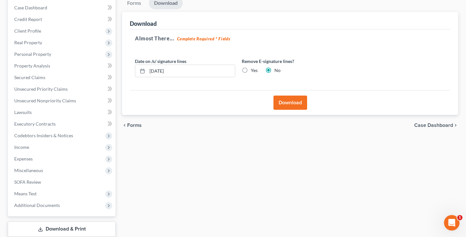
scroll to position [66, 0]
click at [290, 98] on button "Download" at bounding box center [290, 102] width 34 height 14
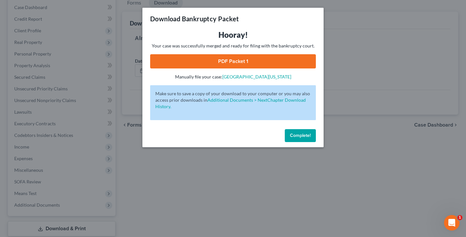
click at [261, 65] on link "PDF Packet 1" at bounding box center [233, 61] width 166 height 14
click at [233, 64] on link "PDF Packet 1" at bounding box center [233, 61] width 166 height 14
click at [305, 137] on span "Complete!" at bounding box center [300, 135] width 21 height 5
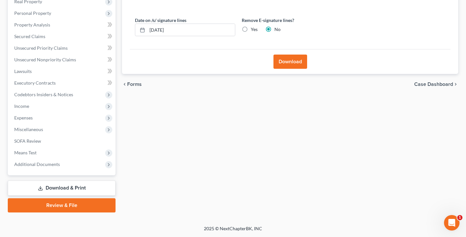
scroll to position [106, 0]
click at [34, 167] on span "Additional Documents" at bounding box center [37, 164] width 46 height 5
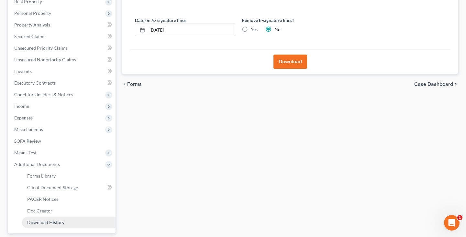
click at [42, 222] on span "Download History" at bounding box center [45, 222] width 37 height 5
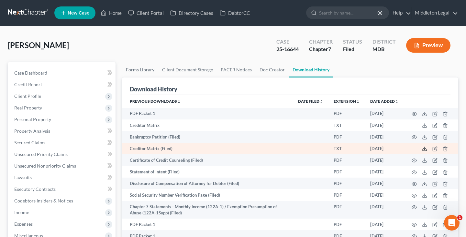
click at [424, 149] on polyline at bounding box center [424, 149] width 2 height 1
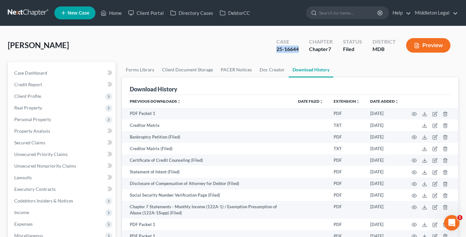
drag, startPoint x: 277, startPoint y: 48, endPoint x: 301, endPoint y: 47, distance: 24.3
click at [302, 48] on div "Case 25-16644" at bounding box center [287, 46] width 33 height 19
copy div "25-16644"
click at [37, 76] on link "Case Dashboard" at bounding box center [62, 73] width 106 height 12
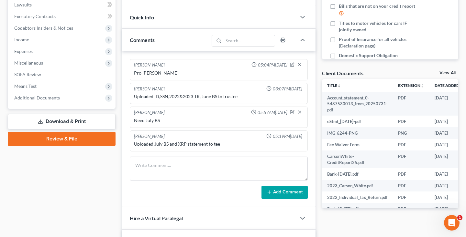
scroll to position [202, 0]
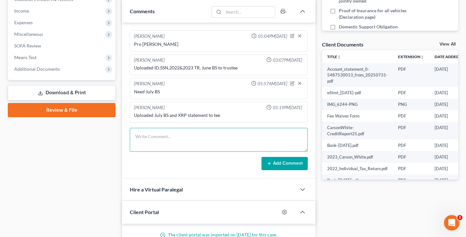
click at [150, 145] on textarea at bounding box center [219, 140] width 178 height 24
type textarea "Amended schedules to include Honda and Czech bank account"
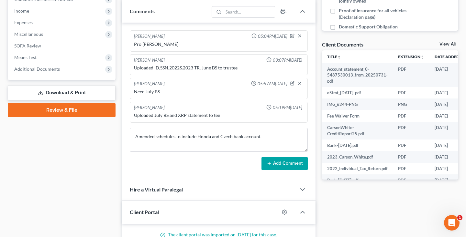
click at [286, 168] on button "Add Comment" at bounding box center [284, 164] width 46 height 14
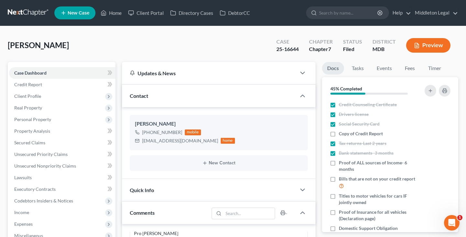
scroll to position [0, 0]
click at [20, 14] on link at bounding box center [28, 13] width 41 height 12
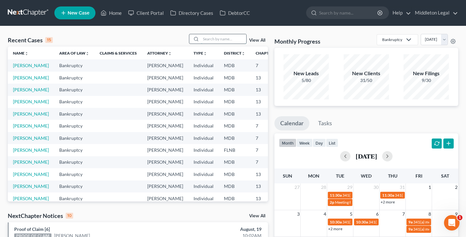
click at [211, 41] on input "search" at bounding box center [223, 38] width 45 height 9
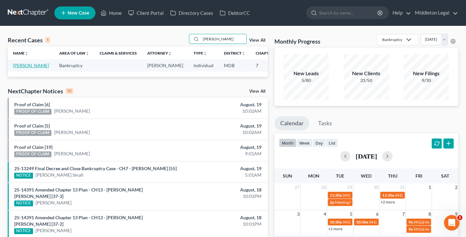
type input "[PERSON_NAME]"
click at [20, 68] on link "[PERSON_NAME]" at bounding box center [31, 65] width 36 height 5
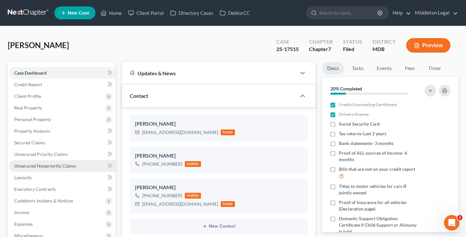
scroll to position [732, 0]
click at [39, 166] on span "Unsecured Nonpriority Claims" at bounding box center [45, 165] width 62 height 5
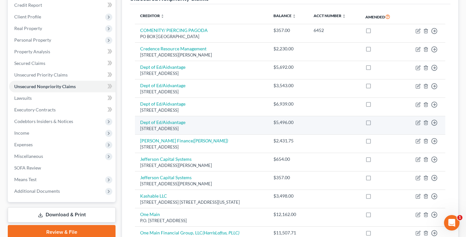
scroll to position [228, 0]
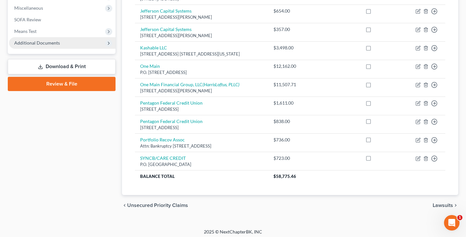
click at [48, 44] on span "Additional Documents" at bounding box center [37, 42] width 46 height 5
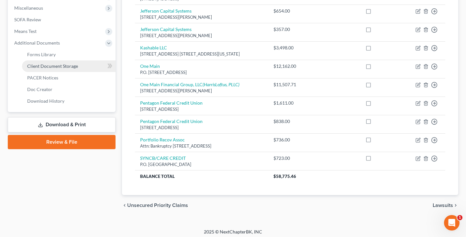
click at [49, 126] on link "Download & Print" at bounding box center [62, 124] width 108 height 15
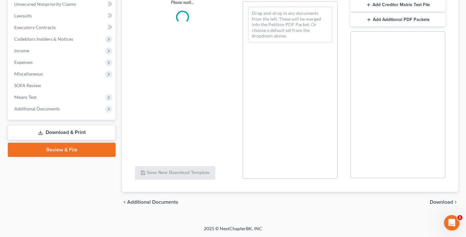
click at [381, 12] on button "Add Creditor Matrix Text File" at bounding box center [397, 5] width 95 height 14
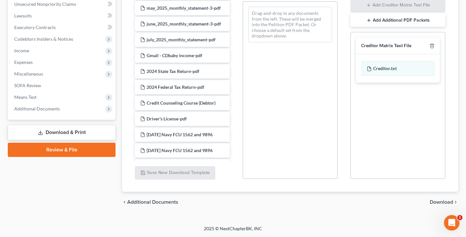
scroll to position [163, 0]
click at [439, 200] on span "Download" at bounding box center [440, 202] width 23 height 5
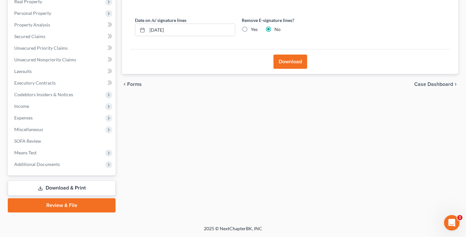
click at [291, 65] on button "Download" at bounding box center [290, 62] width 34 height 14
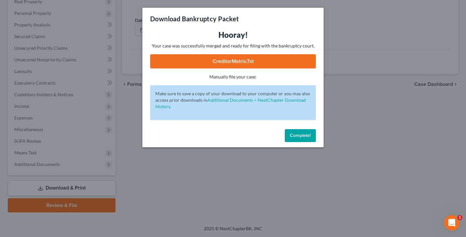
click at [257, 59] on link "CreditorMatrix.txt" at bounding box center [233, 61] width 166 height 14
